Goal: Navigation & Orientation: Find specific page/section

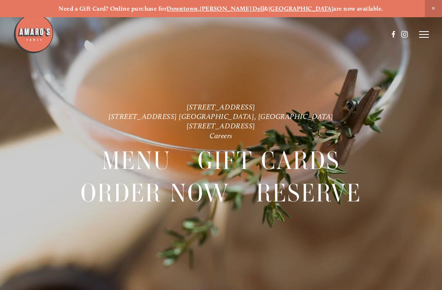
scroll to position [-8, 0]
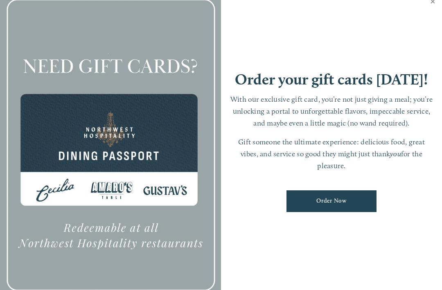
click at [429, 14] on link "Close" at bounding box center [433, 2] width 16 height 23
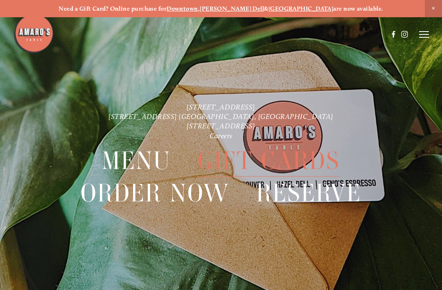
click at [420, 39] on header "Menu Order Now Visit Gallery 0" at bounding box center [221, 34] width 416 height 69
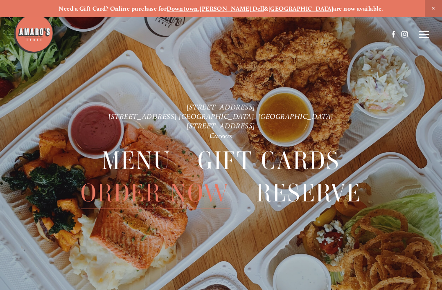
click at [421, 35] on icon at bounding box center [424, 34] width 10 height 7
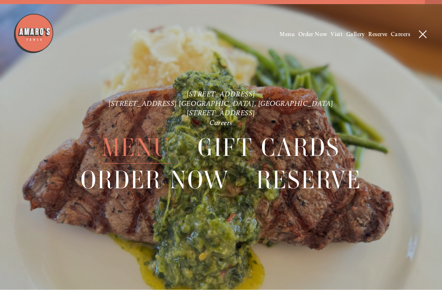
scroll to position [17, 0]
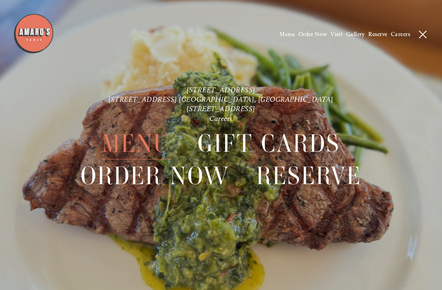
click at [139, 140] on span "Menu" at bounding box center [136, 143] width 69 height 32
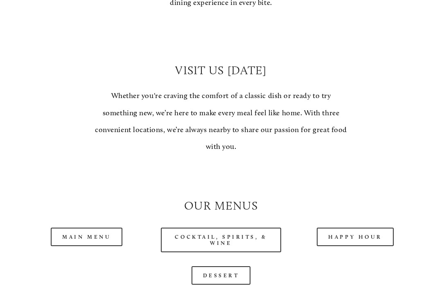
scroll to position [552, 0]
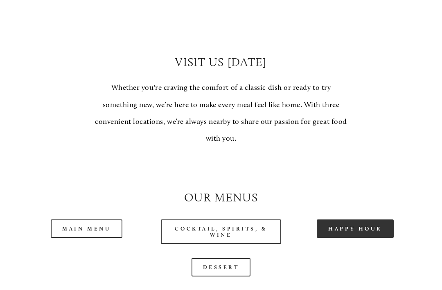
click at [361, 222] on link "Happy Hour" at bounding box center [355, 228] width 77 height 18
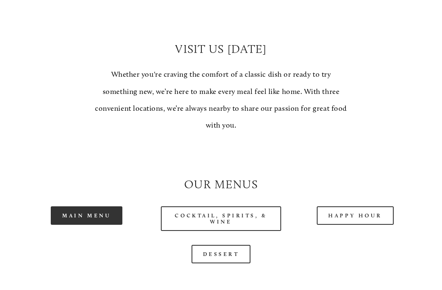
click at [98, 209] on link "Main Menu" at bounding box center [87, 215] width 72 height 18
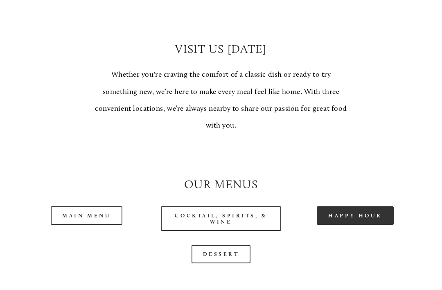
click at [345, 210] on link "Happy Hour" at bounding box center [355, 215] width 77 height 18
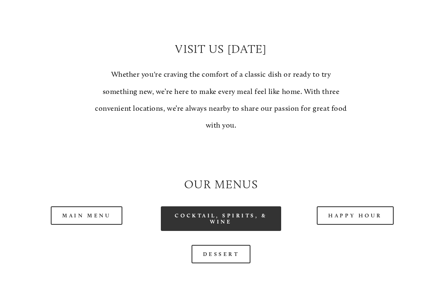
click at [250, 213] on link "Cocktail, Spirits, & Wine" at bounding box center [221, 218] width 120 height 25
